Goal: Entertainment & Leisure: Consume media (video, audio)

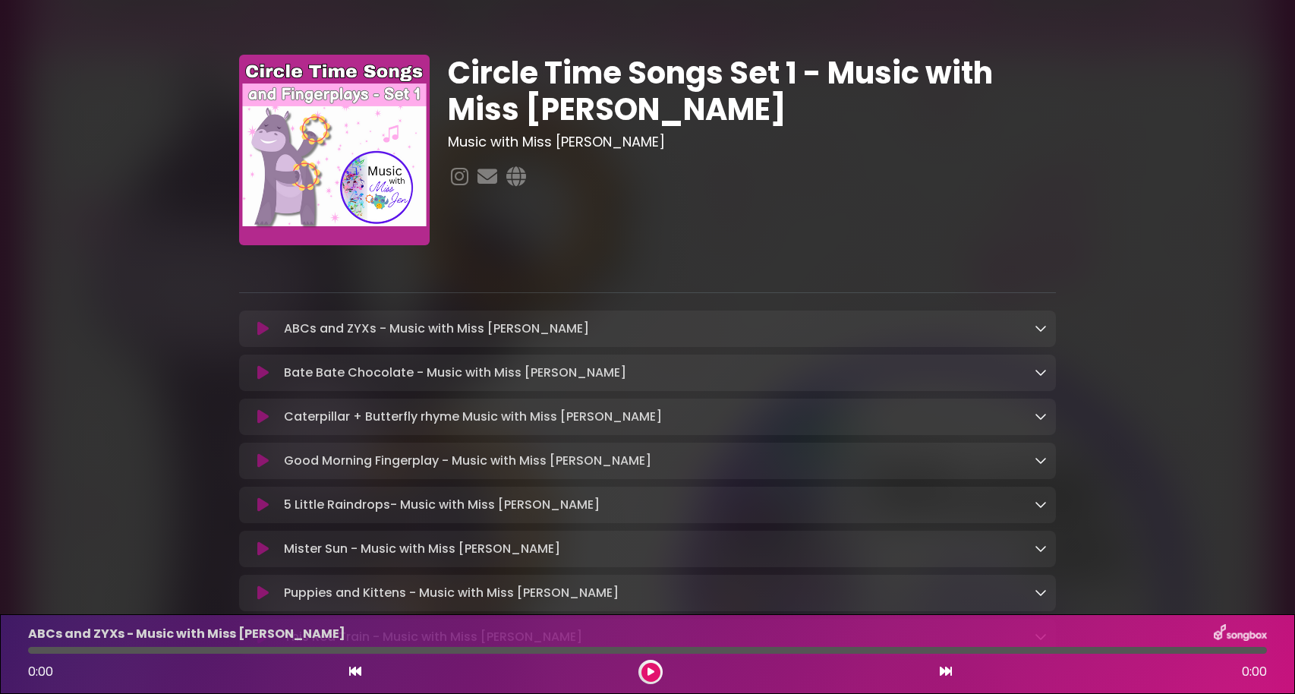
click at [1045, 327] on icon at bounding box center [1040, 328] width 12 height 12
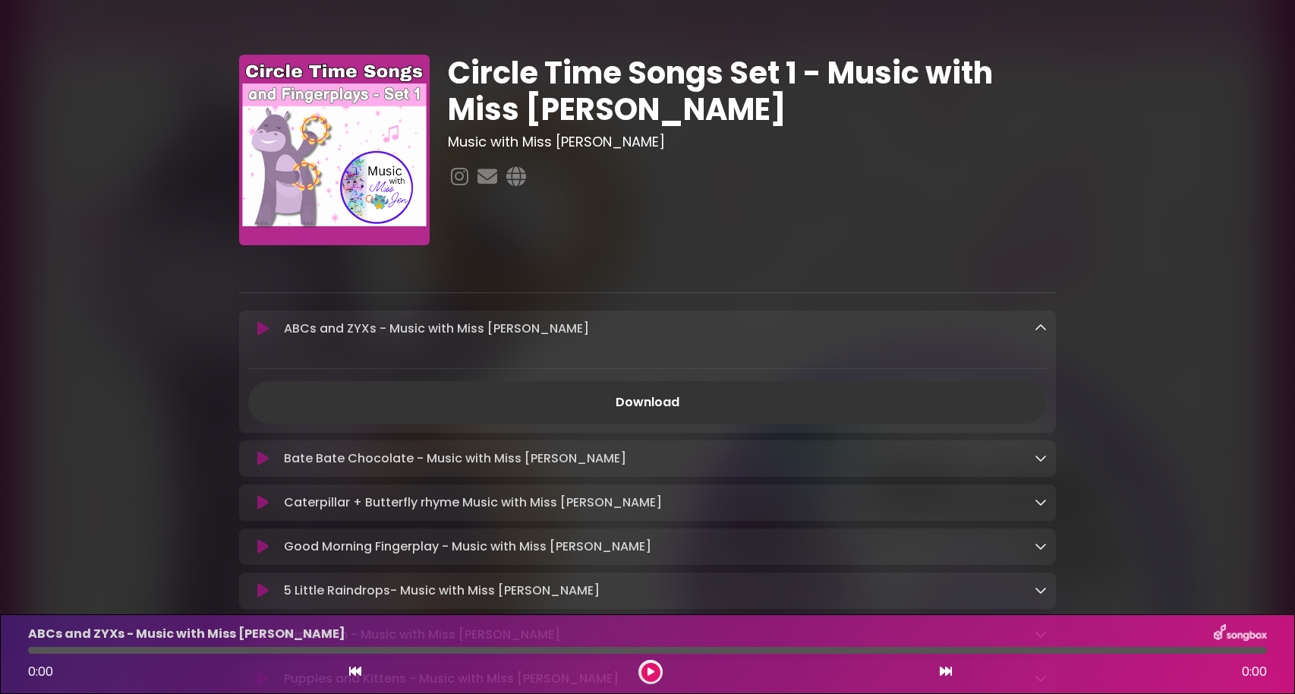
click at [82, 296] on div "Circle Time Songs Set 1 - Music with Miss [PERSON_NAME] Music with Miss [PERSON…" at bounding box center [647, 392] width 1295 height 748
click at [1037, 326] on icon at bounding box center [1040, 328] width 12 height 12
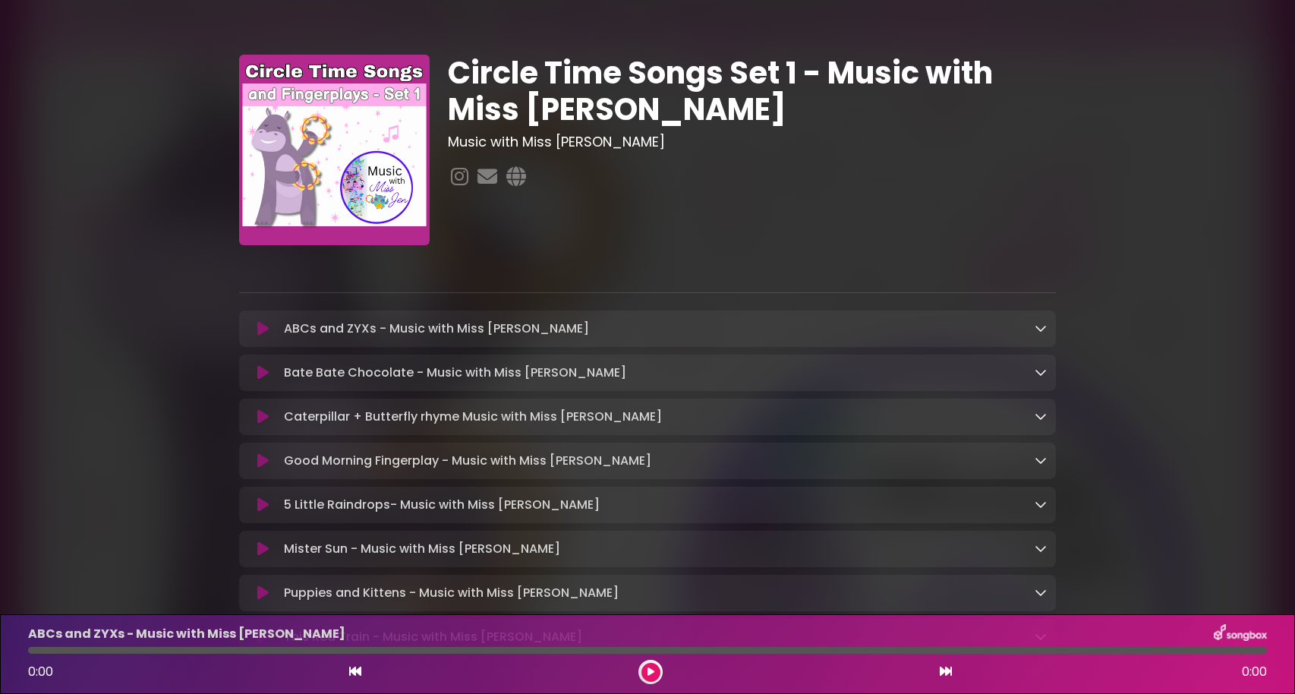
click at [342, 332] on p "ABCs and ZYXs - Music with Miss [PERSON_NAME] Loading Track..." at bounding box center [436, 329] width 305 height 18
click at [1033, 326] on div "ABCs and ZYXs - Music with Miss [PERSON_NAME] Loading Track..." at bounding box center [662, 329] width 769 height 18
click at [644, 677] on button at bounding box center [650, 672] width 19 height 19
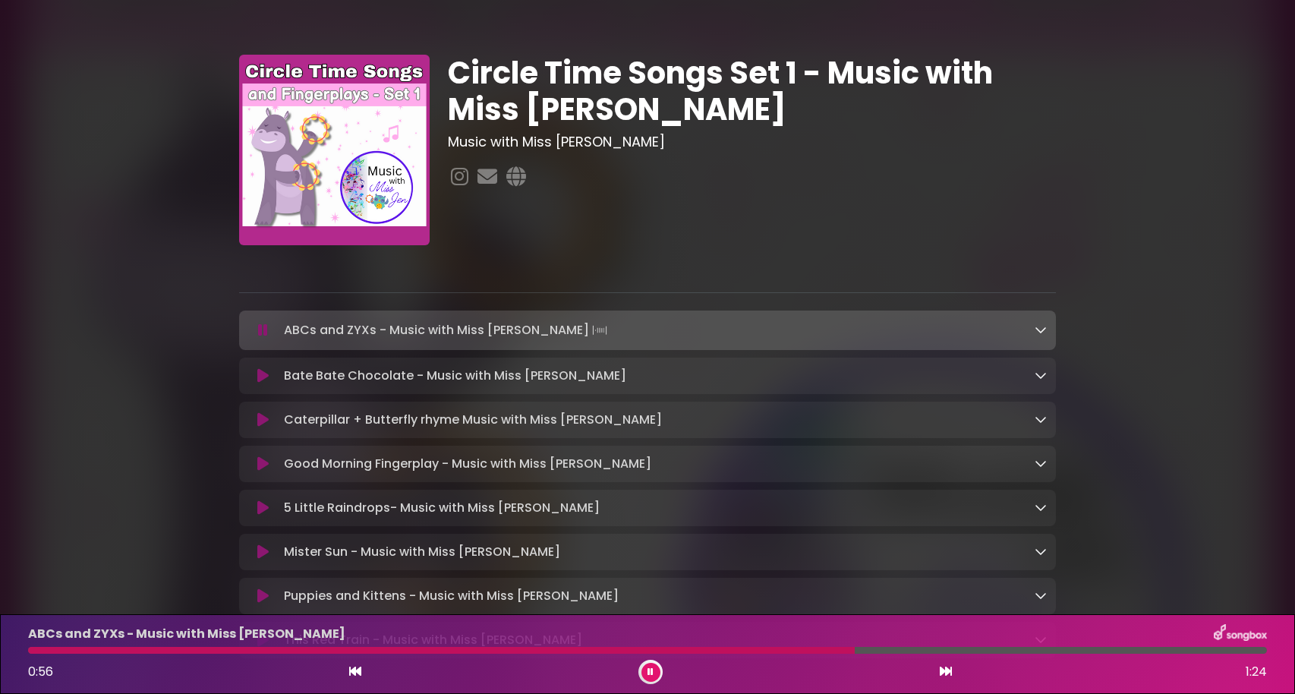
click at [1047, 459] on div "Good Morning Fingerplay - Music with Miss [PERSON_NAME] Loading Track..." at bounding box center [647, 464] width 817 height 18
click at [1035, 464] on icon at bounding box center [1040, 463] width 12 height 12
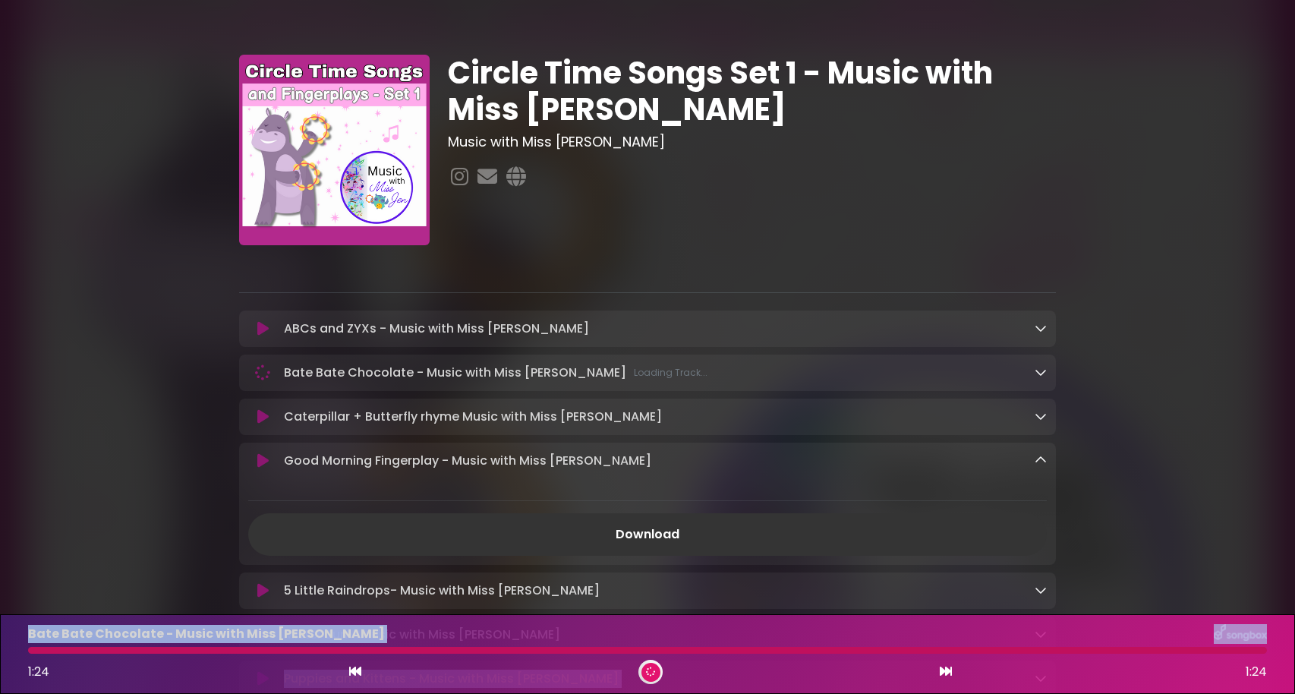
drag, startPoint x: 1138, startPoint y: 650, endPoint x: 1299, endPoint y: 628, distance: 162.5
click at [1294, 628] on html "× Circle Time Songs Set 1 - Music with Miss [PERSON_NAME] Music with Miss [PERS…" at bounding box center [647, 347] width 1295 height 694
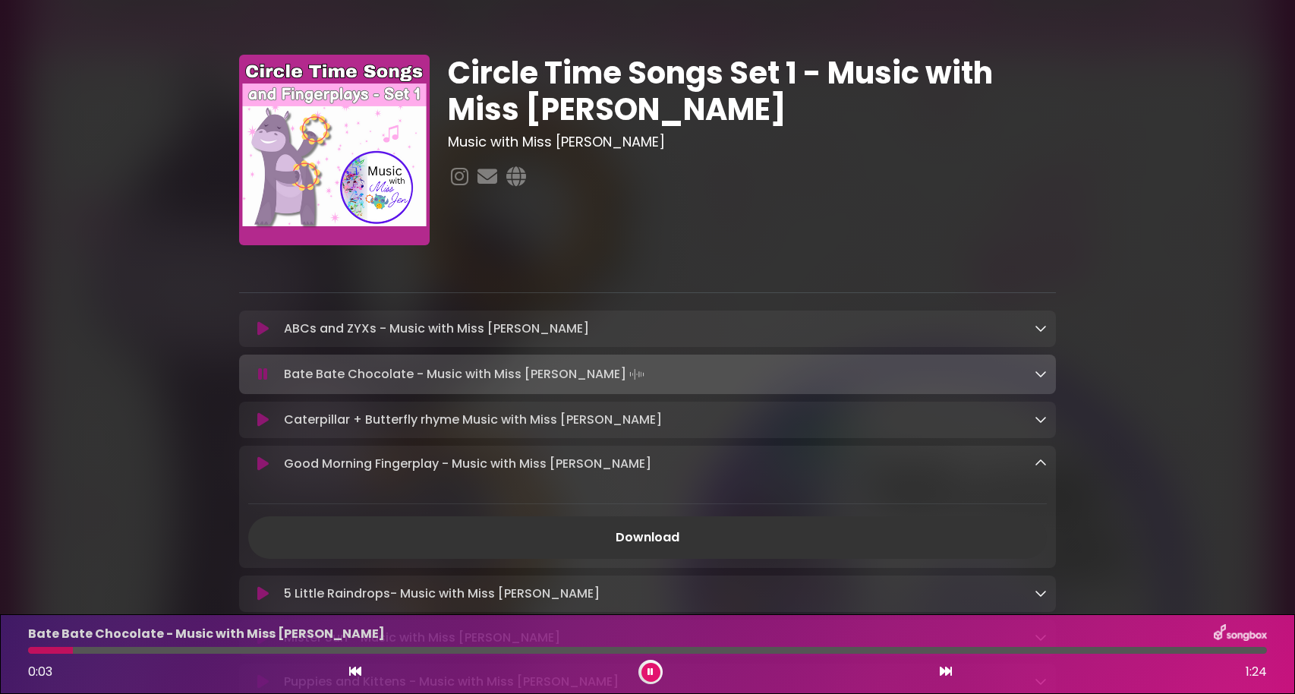
click at [994, 459] on div "Good Morning Fingerplay - Music with Miss [PERSON_NAME] Loading Track..." at bounding box center [662, 464] width 769 height 18
click at [1031, 464] on div "Good Morning Fingerplay - Music with Miss [PERSON_NAME] Loading Track..." at bounding box center [662, 464] width 769 height 18
click at [530, 472] on p "Good Morning Fingerplay - Music with Miss [PERSON_NAME] Loading Track..." at bounding box center [467, 464] width 367 height 18
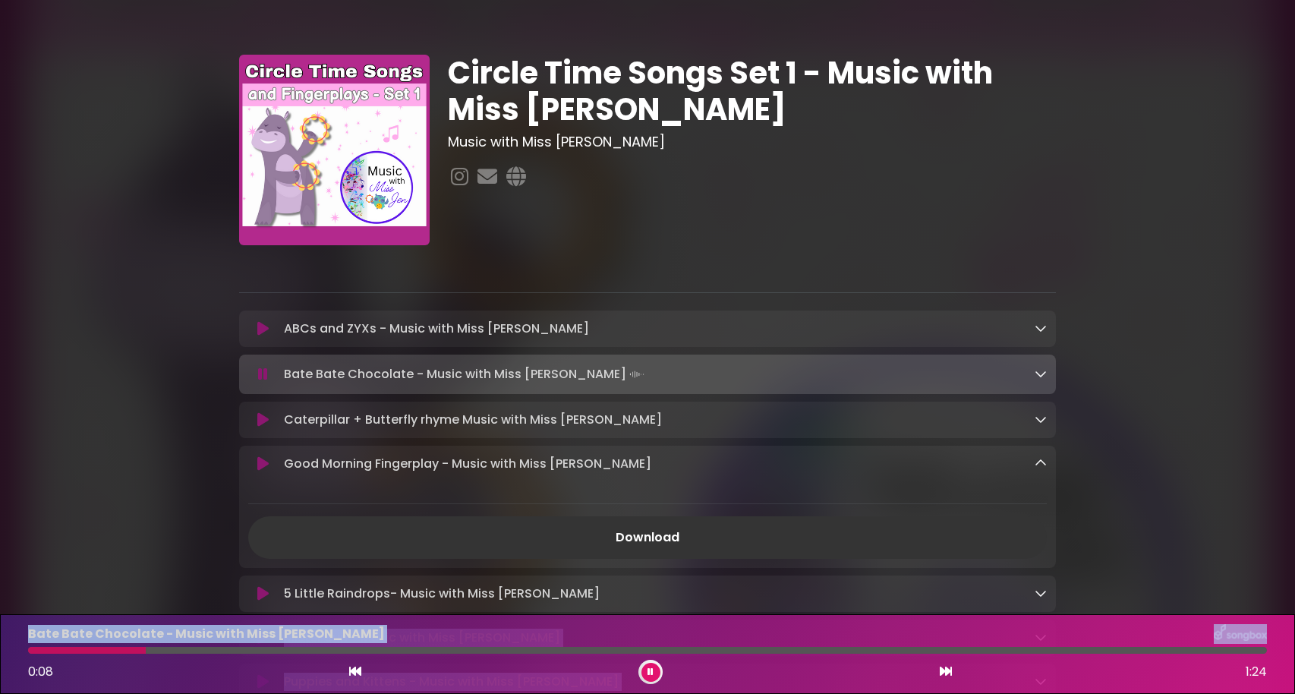
drag, startPoint x: 145, startPoint y: 648, endPoint x: 1093, endPoint y: 602, distance: 949.0
click at [1093, 602] on div "Circle Time Songs Set 1 - Music with Miss [PERSON_NAME] Music with Miss [PERSON…" at bounding box center [647, 393] width 1295 height 751
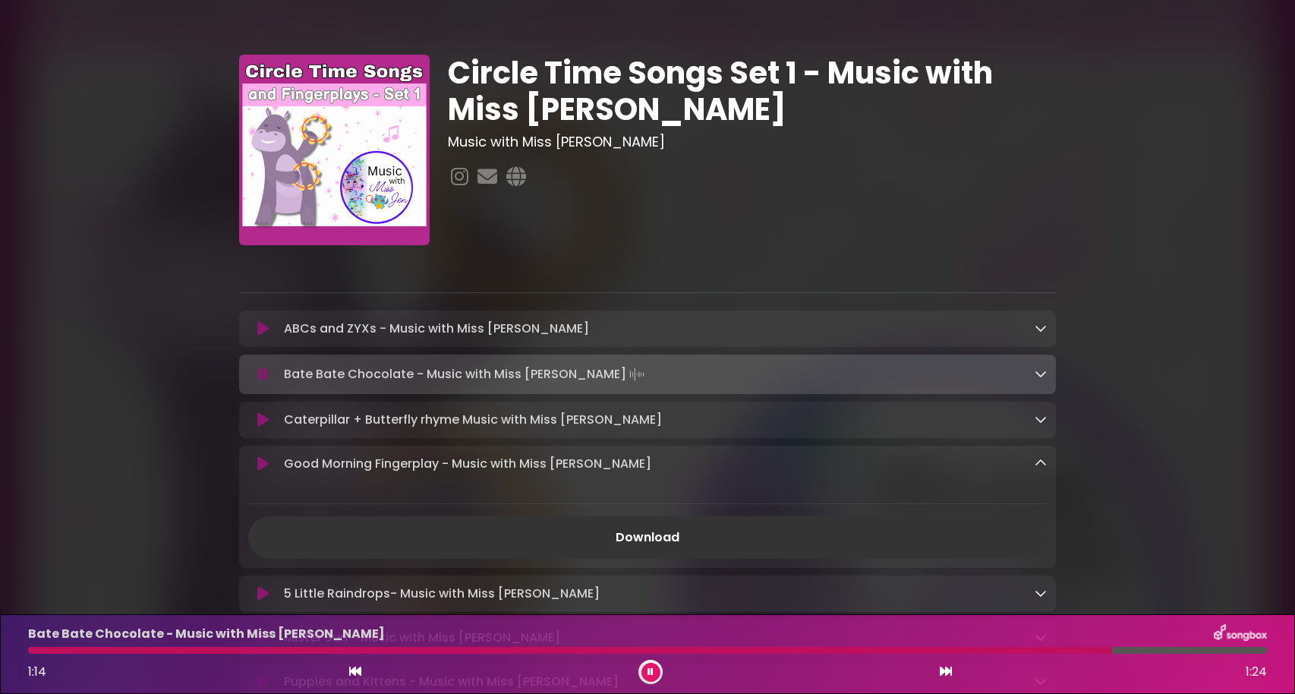
click at [601, 436] on div "Caterpillar + Butterfly rhyme Music with Miss [PERSON_NAME] Loading Track... Na…" at bounding box center [647, 419] width 817 height 36
click at [553, 420] on p "Caterpillar + Butterfly rhyme Music with Miss [PERSON_NAME] Loading Track..." at bounding box center [473, 420] width 378 height 18
click at [260, 411] on div "Caterpillar + Butterfly rhyme Music with Miss [PERSON_NAME] Loading Track..." at bounding box center [647, 420] width 798 height 18
click at [263, 471] on icon at bounding box center [262, 463] width 11 height 15
